Goal: Information Seeking & Learning: Learn about a topic

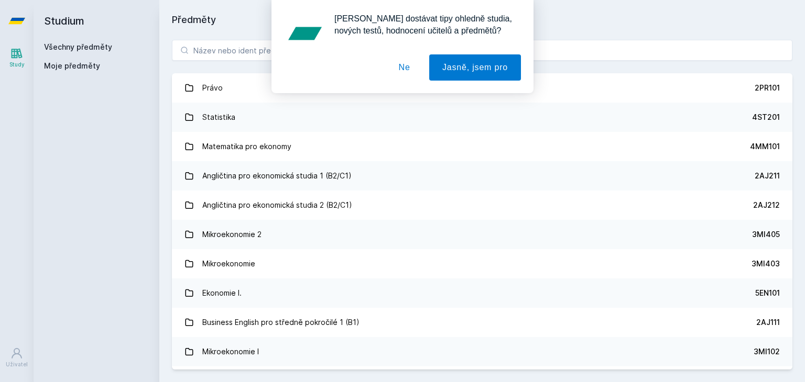
click at [243, 55] on div "[PERSON_NAME] dostávat tipy ohledně studia, nových testů, hodnocení učitelů a p…" at bounding box center [402, 46] width 805 height 93
click at [417, 72] on button "Ne" at bounding box center [405, 67] width 38 height 26
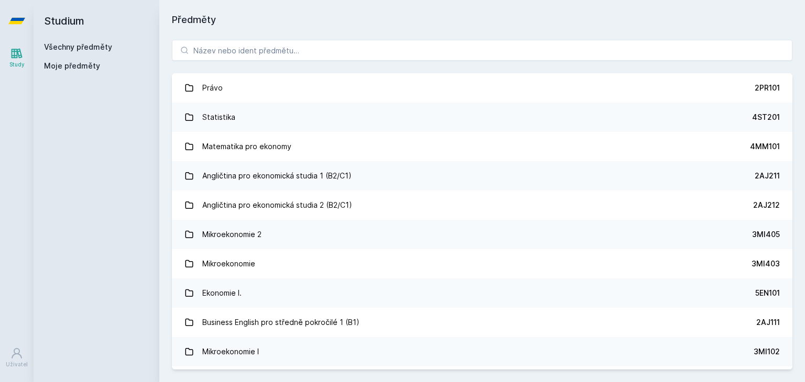
click at [288, 36] on div "[PERSON_NAME] dostávat tipy ohledně studia, nových testů, hodnocení učitelů a p…" at bounding box center [402, 46] width 805 height 93
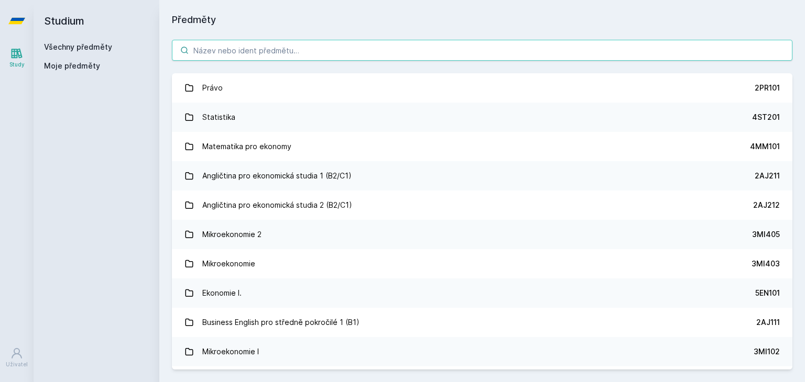
click at [289, 46] on input "search" at bounding box center [482, 50] width 620 height 21
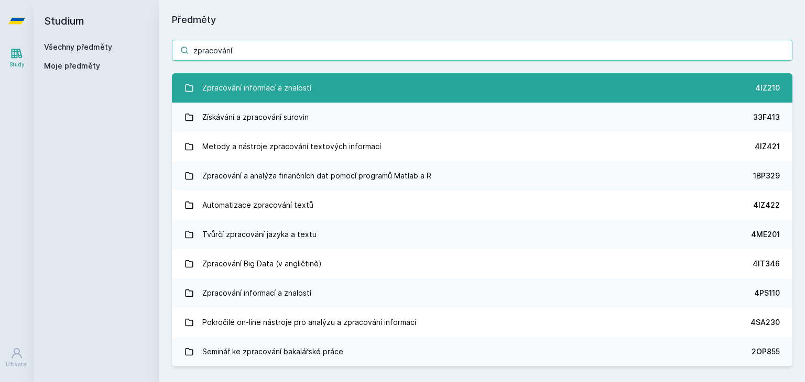
type input "zpracování"
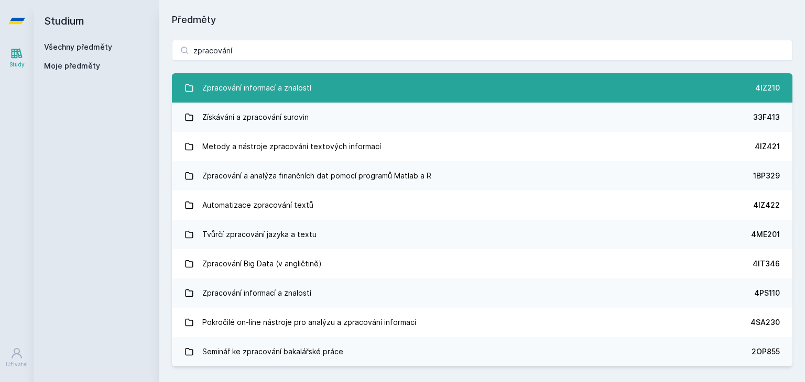
click at [244, 81] on div "Zpracování informací a znalostí" at bounding box center [256, 88] width 109 height 21
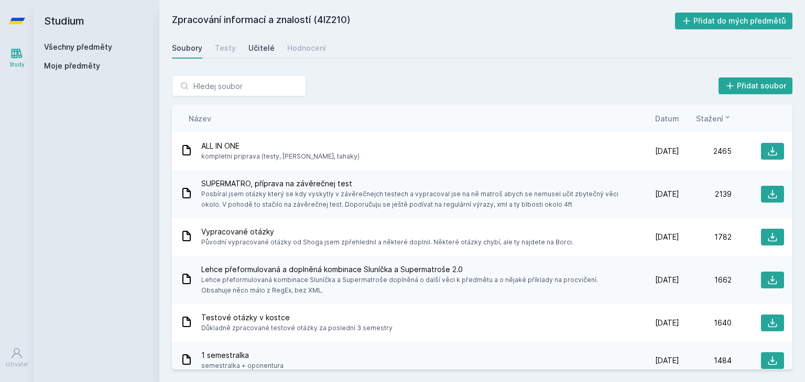
click at [257, 51] on div "Učitelé" at bounding box center [261, 48] width 26 height 10
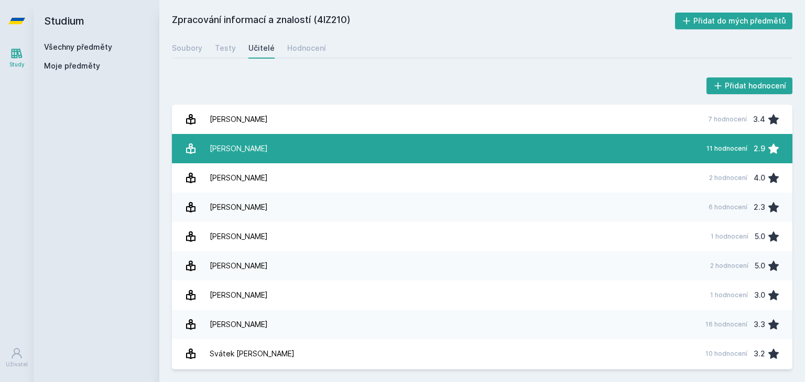
click at [280, 144] on link "[PERSON_NAME] 11 hodnocení 2.9" at bounding box center [482, 148] width 620 height 29
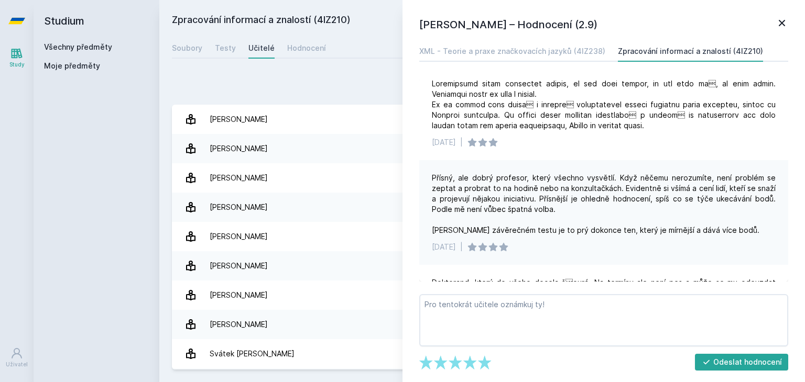
scroll to position [583, 0]
